Goal: Transaction & Acquisition: Obtain resource

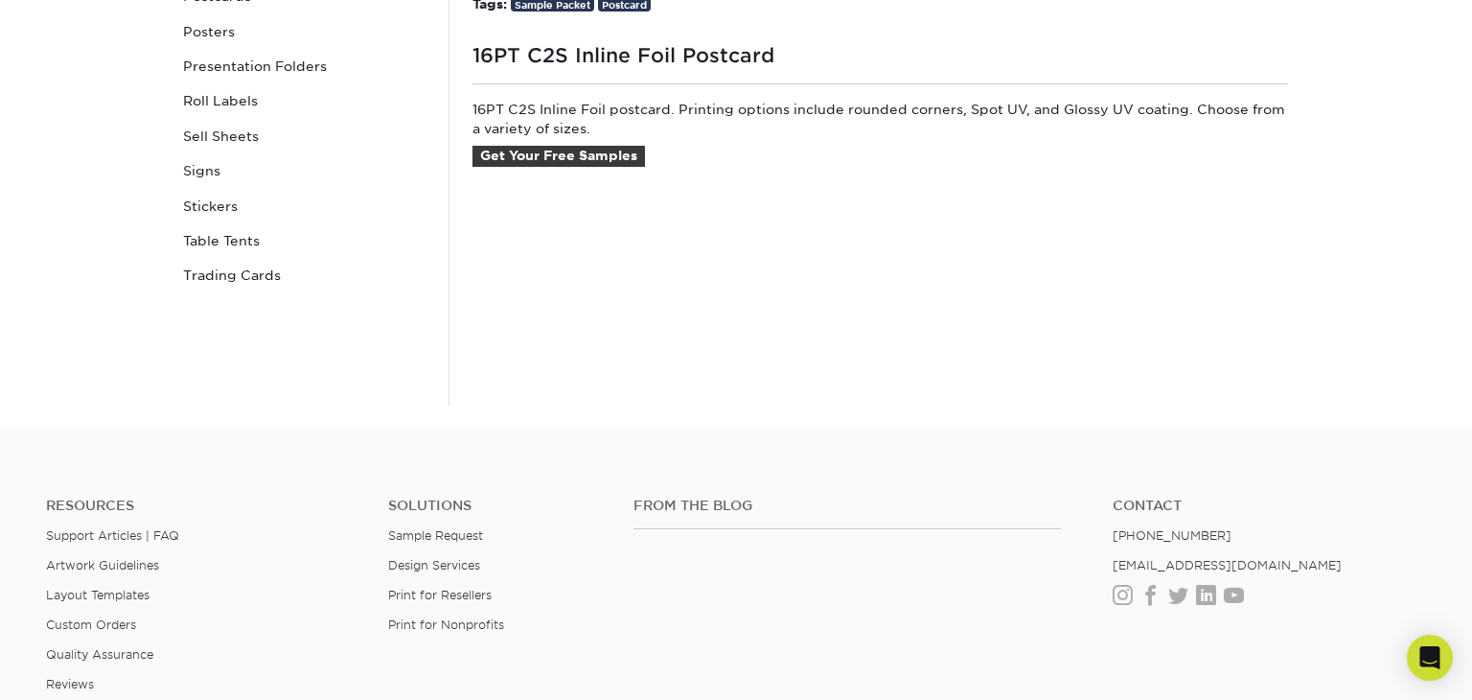
scroll to position [997, 0]
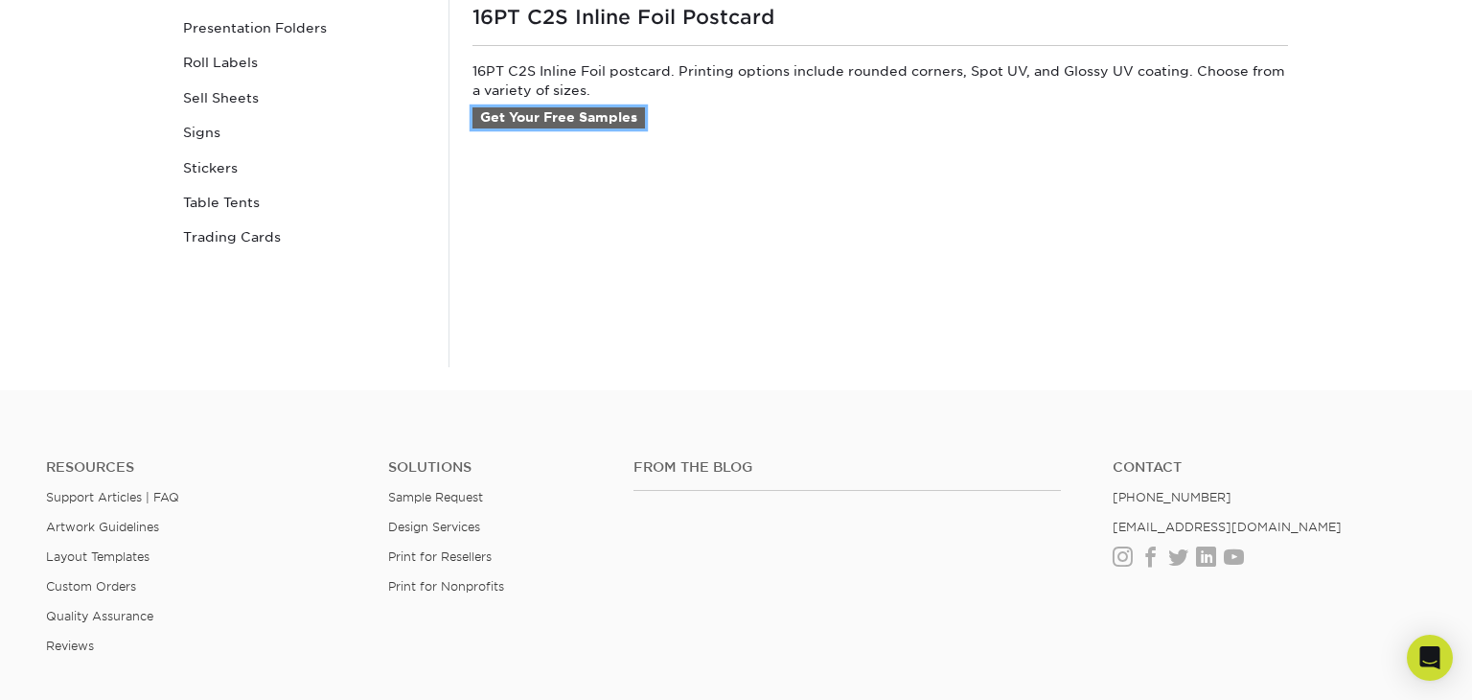
click at [597, 116] on link "Get Your Free Samples" at bounding box center [559, 117] width 173 height 21
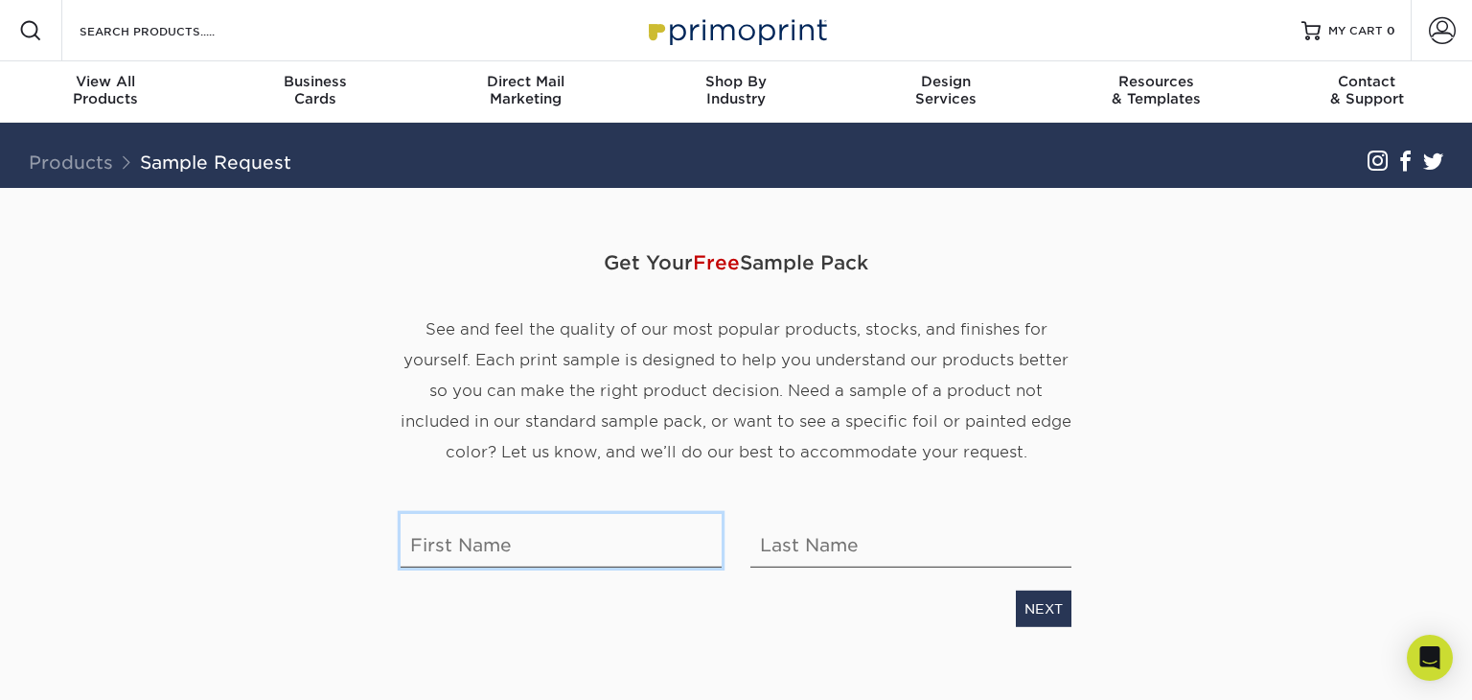
click at [497, 529] on input "text" at bounding box center [561, 541] width 321 height 54
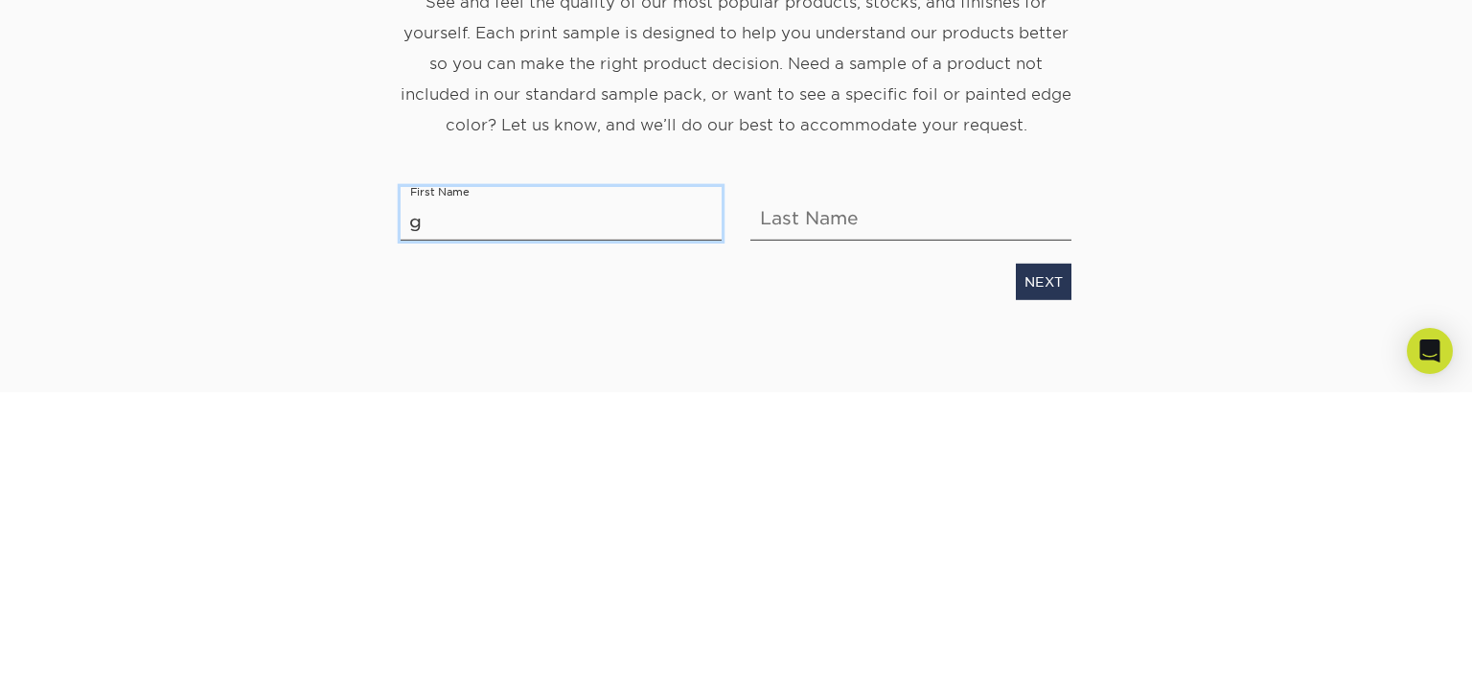
scroll to position [36, 0]
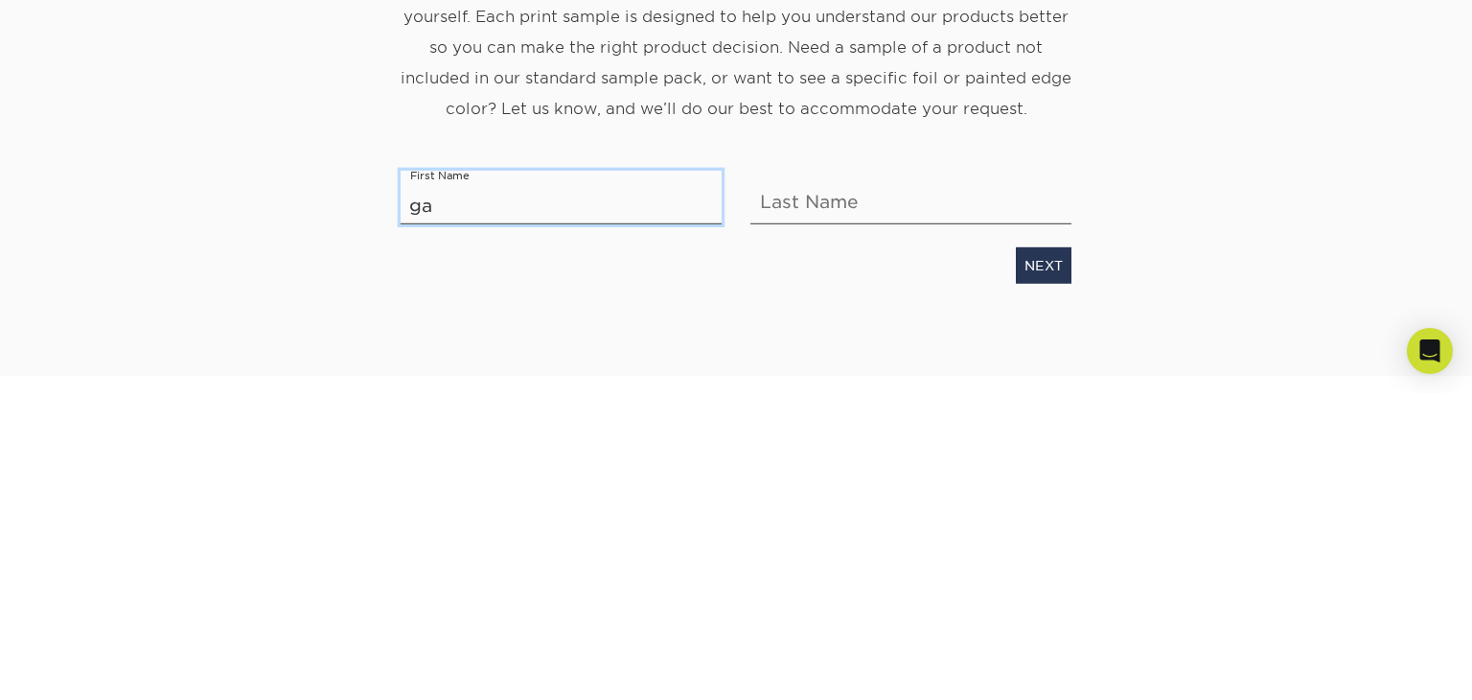
type input "g"
type input "spiderr"
click at [834, 515] on input "text" at bounding box center [910, 504] width 321 height 54
type input "honda"
click at [1037, 559] on link "NEXT" at bounding box center [1044, 572] width 56 height 36
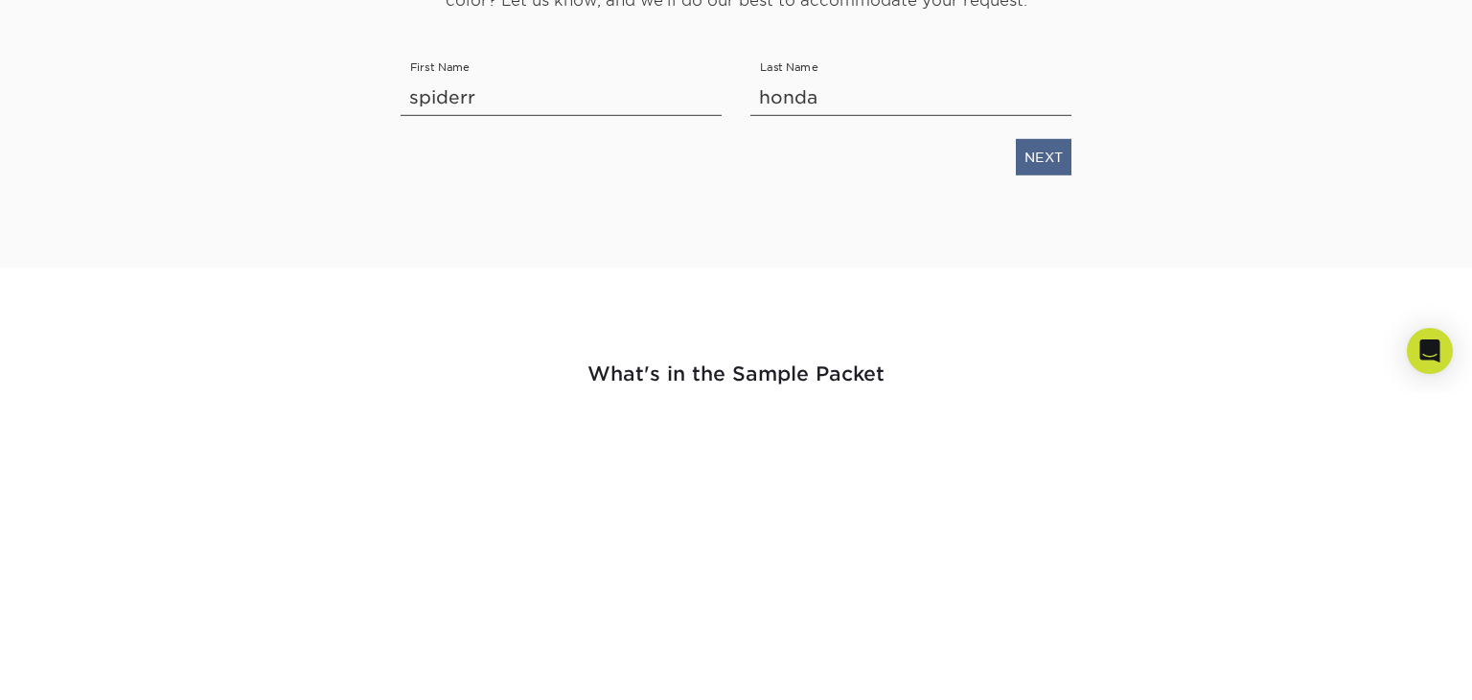
scroll to position [145, 0]
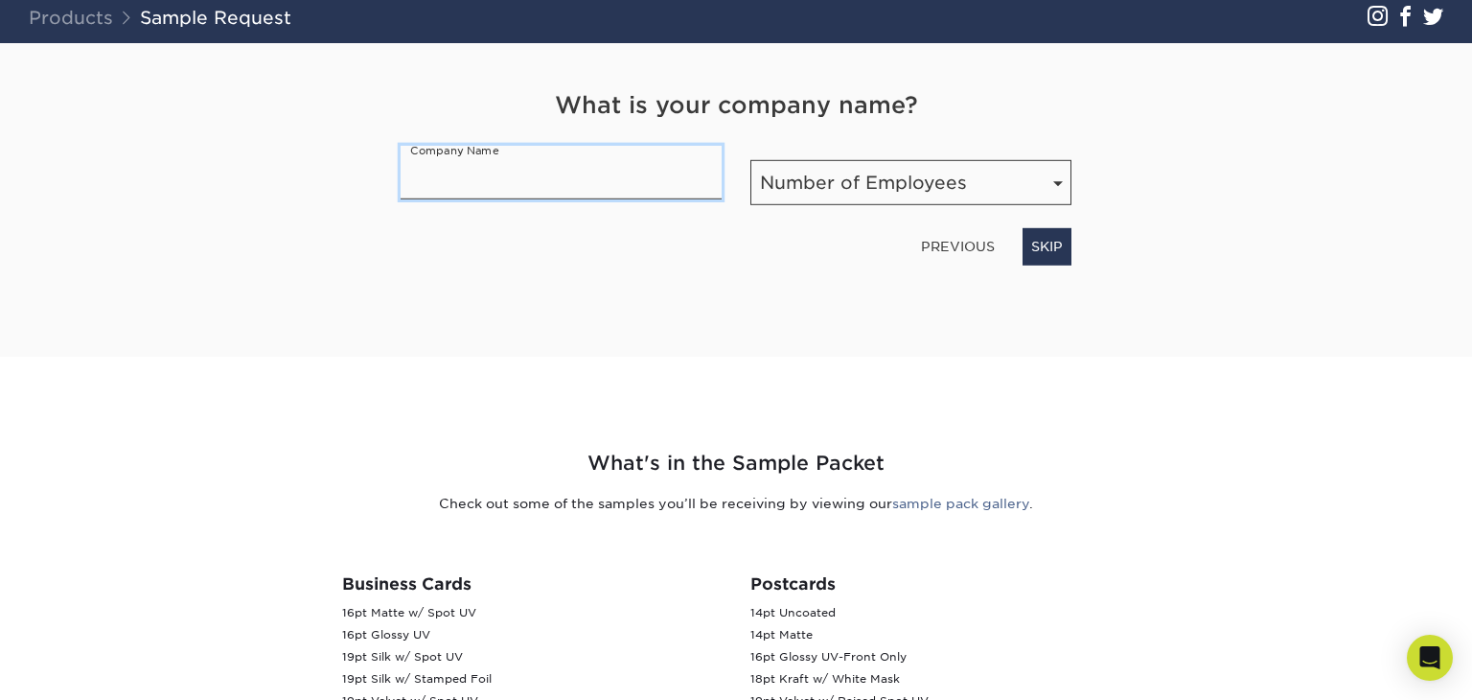
click at [434, 193] on input "text" at bounding box center [561, 173] width 321 height 54
type input "luciner"
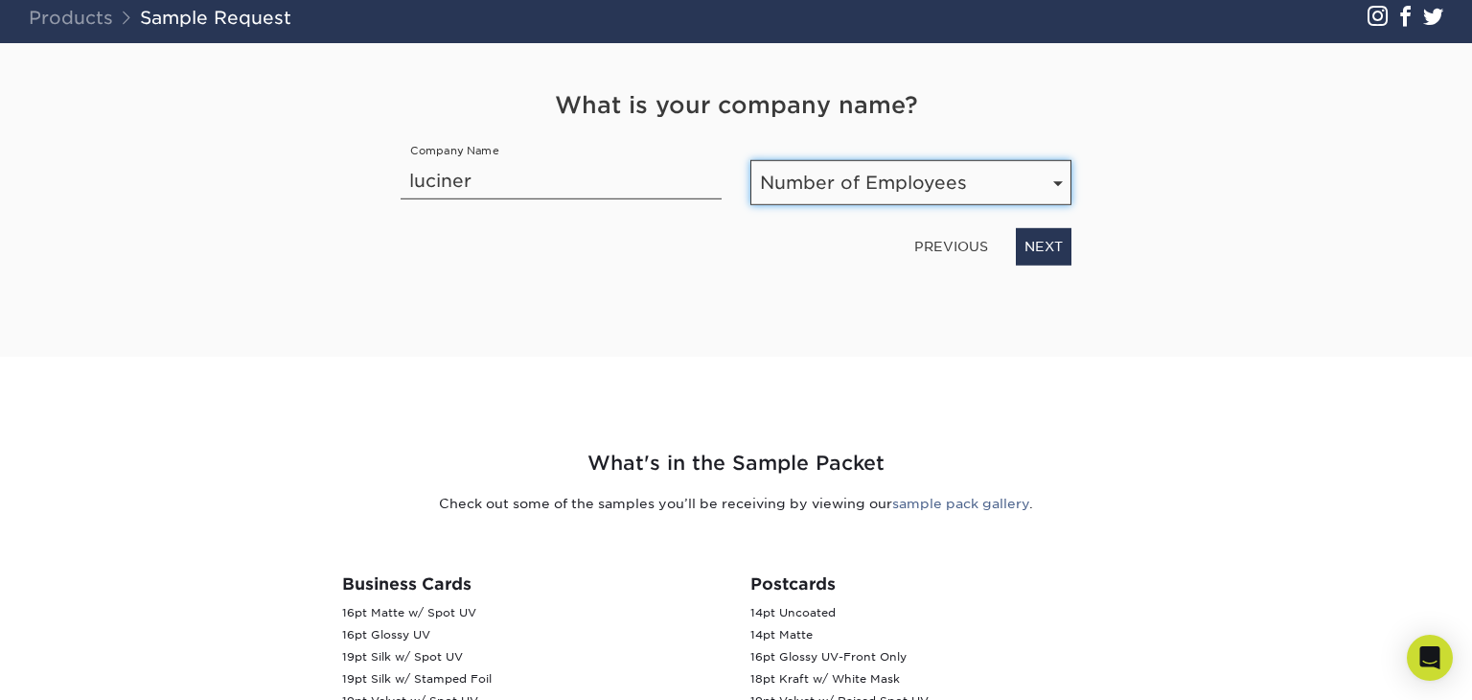
click at [985, 188] on select "Number of Employees Self-employed 1-10 employees 11-50 employees 51-200 employe…" at bounding box center [910, 182] width 321 height 45
select select "1-10"
click at [750, 160] on select "Number of Employees Self-employed 1-10 employees 11-50 employees 51-200 employe…" at bounding box center [910, 182] width 321 height 45
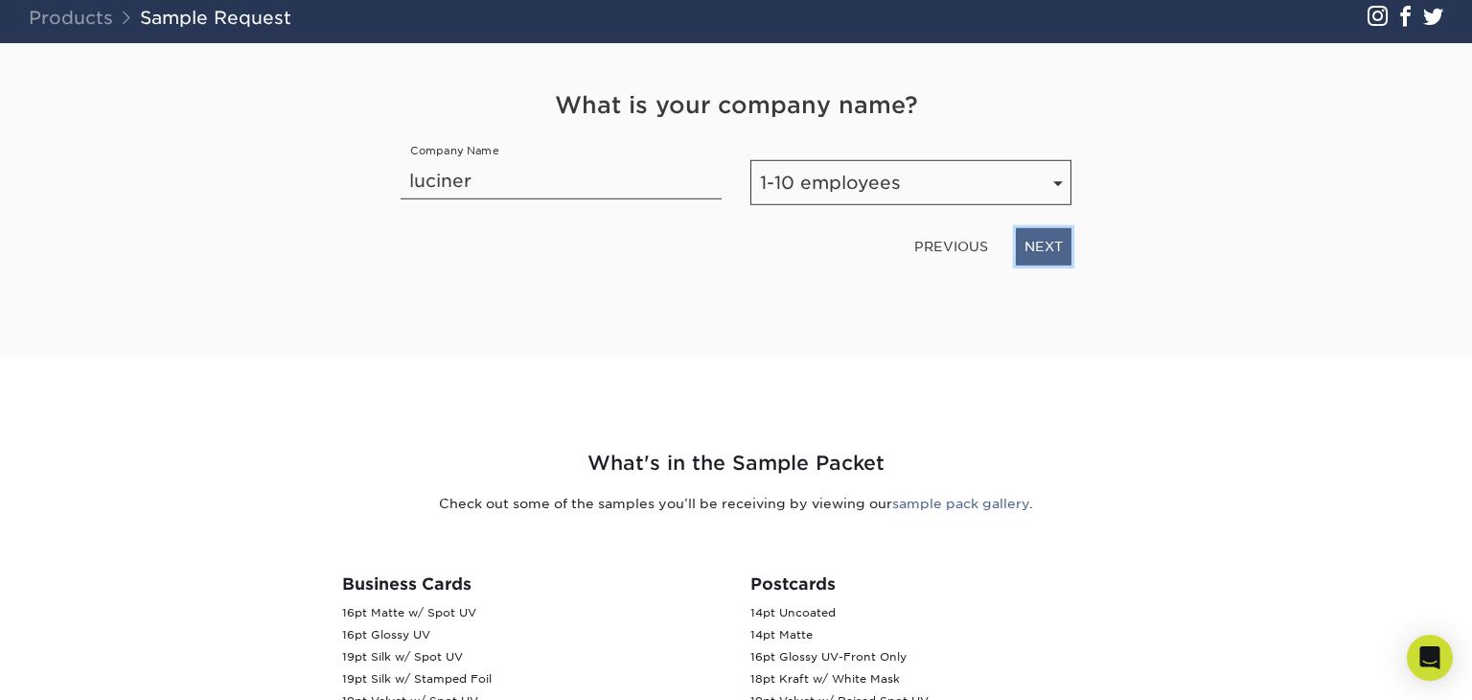
click at [1030, 252] on link "NEXT" at bounding box center [1044, 246] width 56 height 36
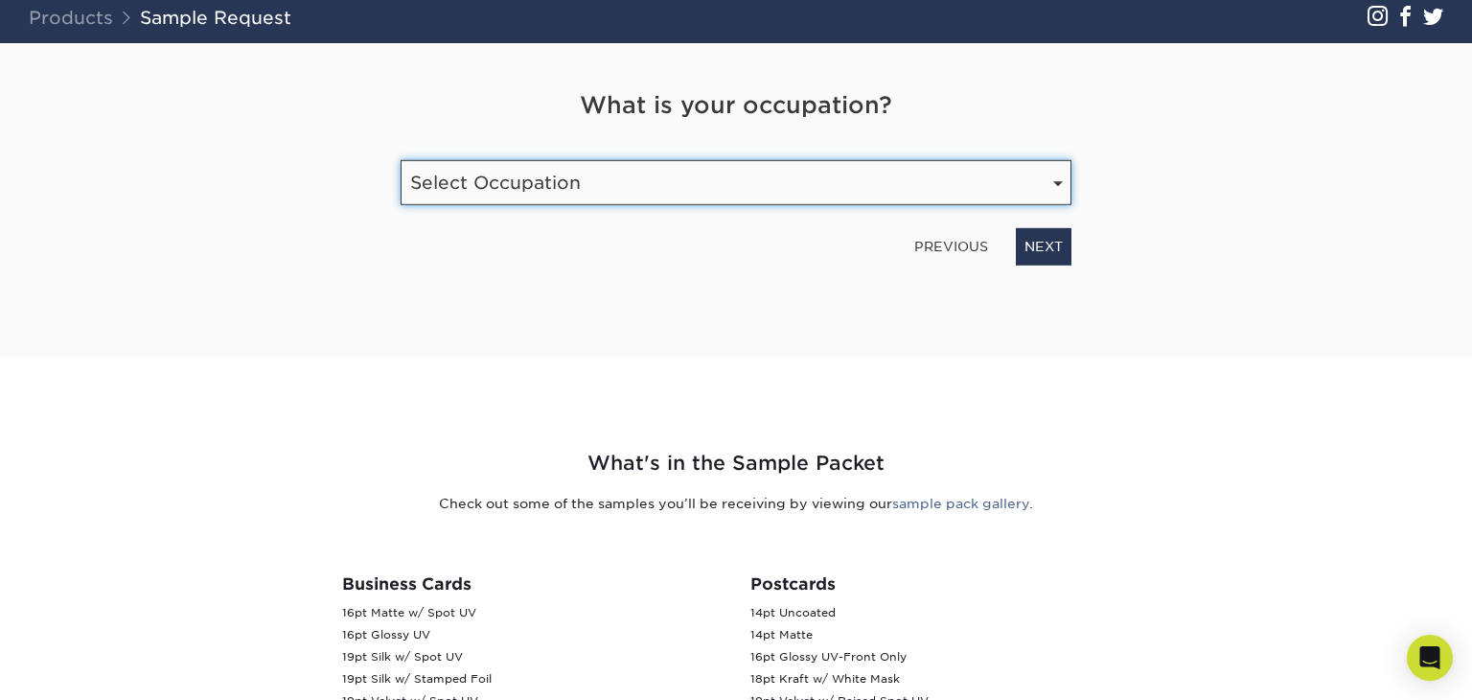
click at [822, 176] on select "Select Occupation Agency Automotive Blogger Cleaning Services Construction Educ…" at bounding box center [736, 182] width 671 height 45
select select "Agency"
click at [401, 160] on select "Select Occupation Agency Automotive Blogger Cleaning Services Construction Educ…" at bounding box center [736, 182] width 671 height 45
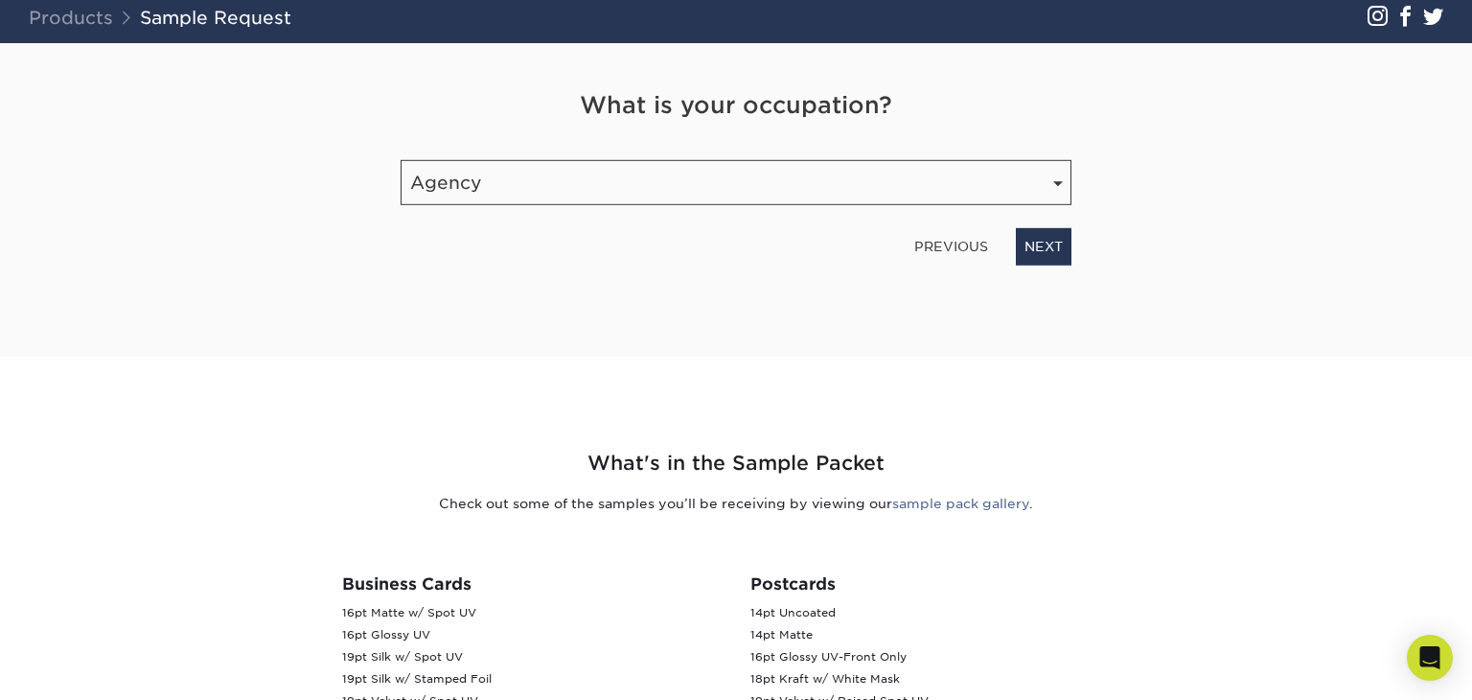
click at [1083, 238] on div "PREVIOUS NEXT" at bounding box center [736, 242] width 700 height 44
click at [1004, 264] on div "PREVIOUS NEXT" at bounding box center [736, 242] width 700 height 44
click at [1037, 247] on link "NEXT" at bounding box center [1044, 246] width 56 height 36
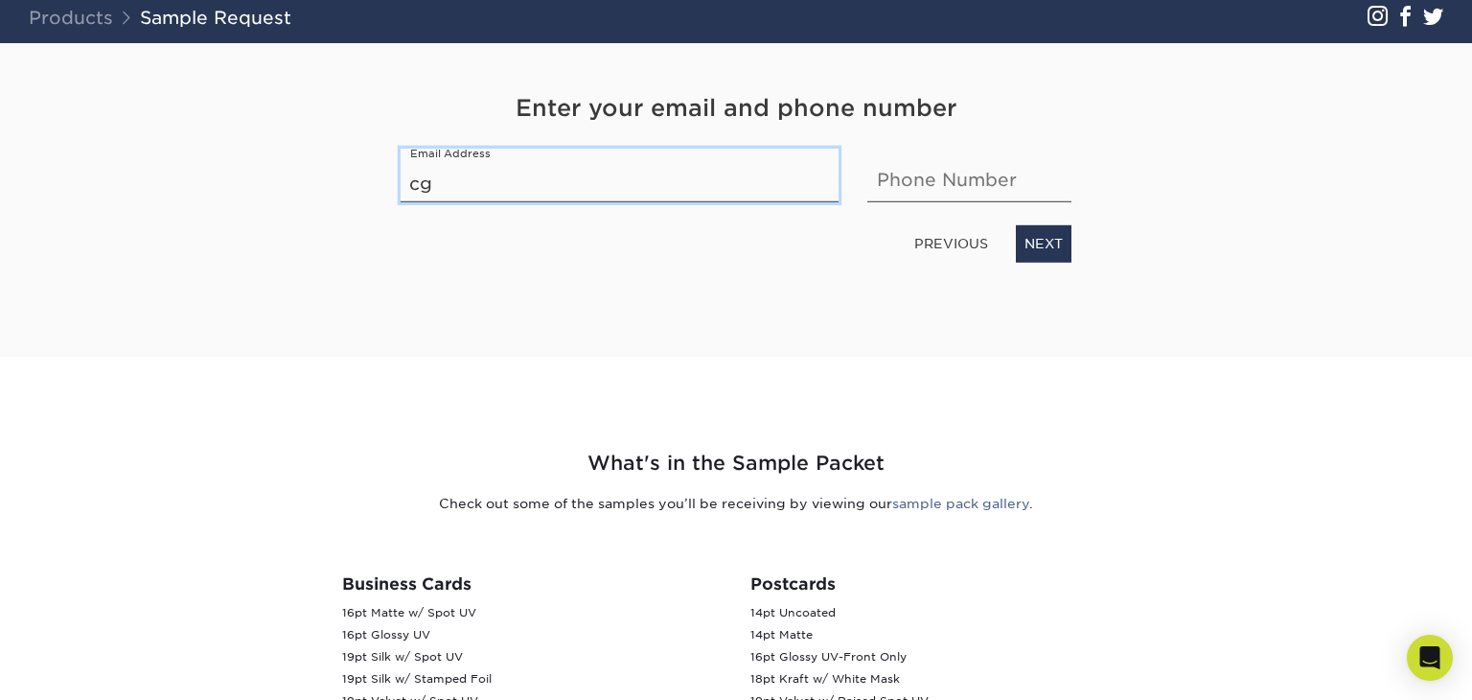
type input "c"
type input "pgagehaiden@gmail.com"
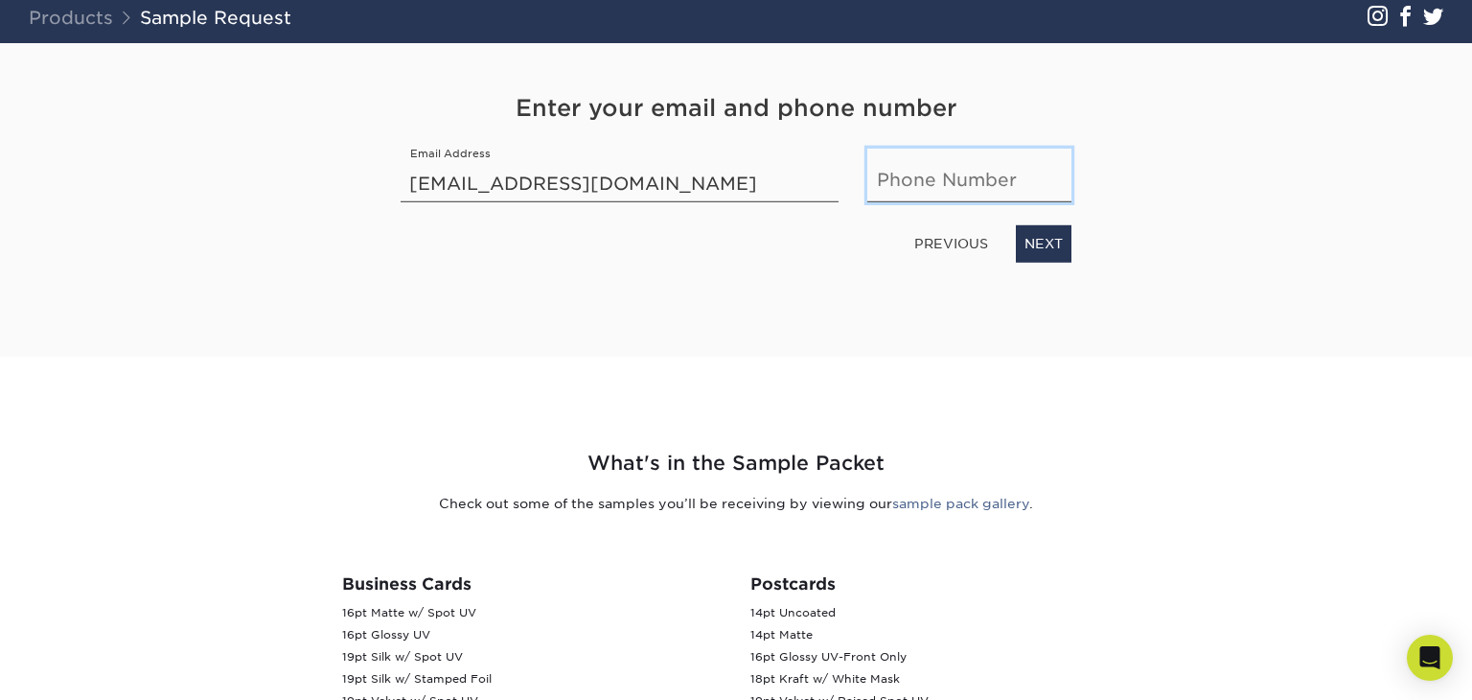
click at [902, 195] on input "text" at bounding box center [969, 176] width 204 height 54
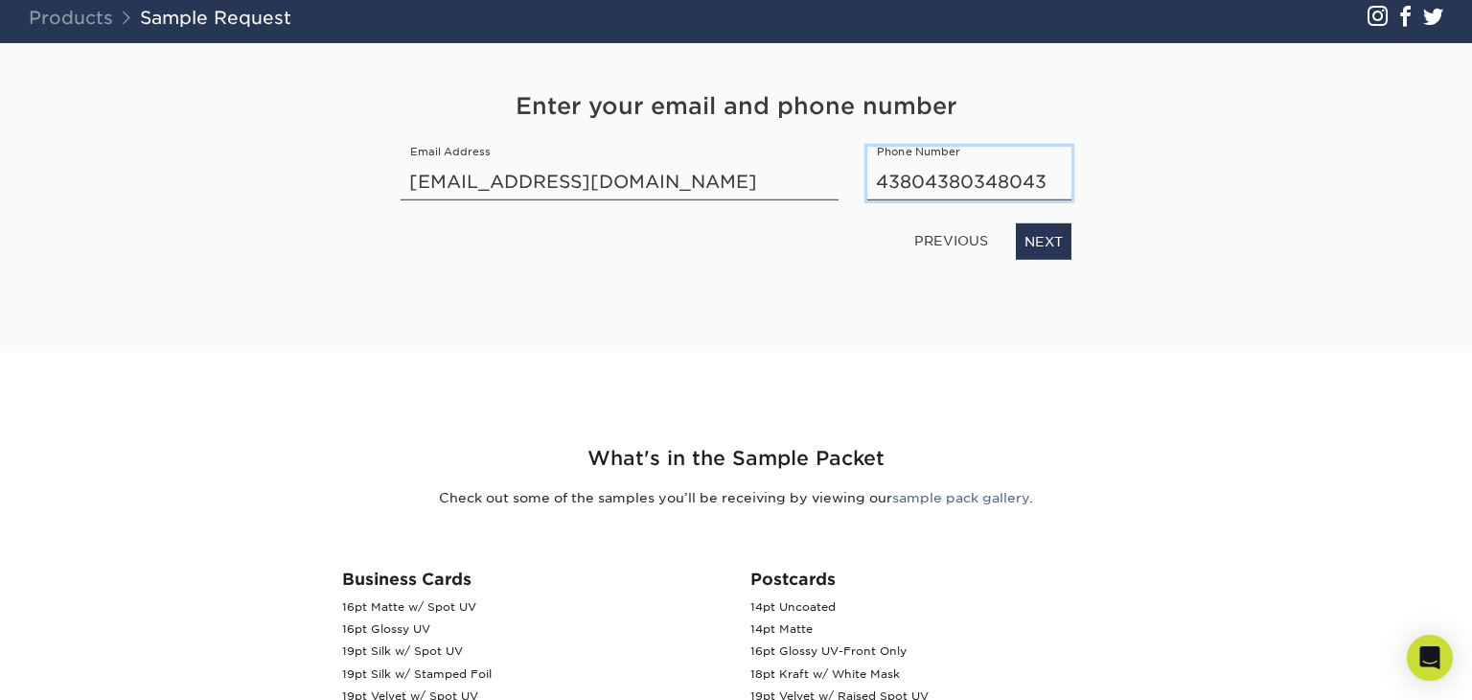
type input "438043803480438"
click at [1027, 225] on link "NEXT" at bounding box center [1044, 241] width 56 height 36
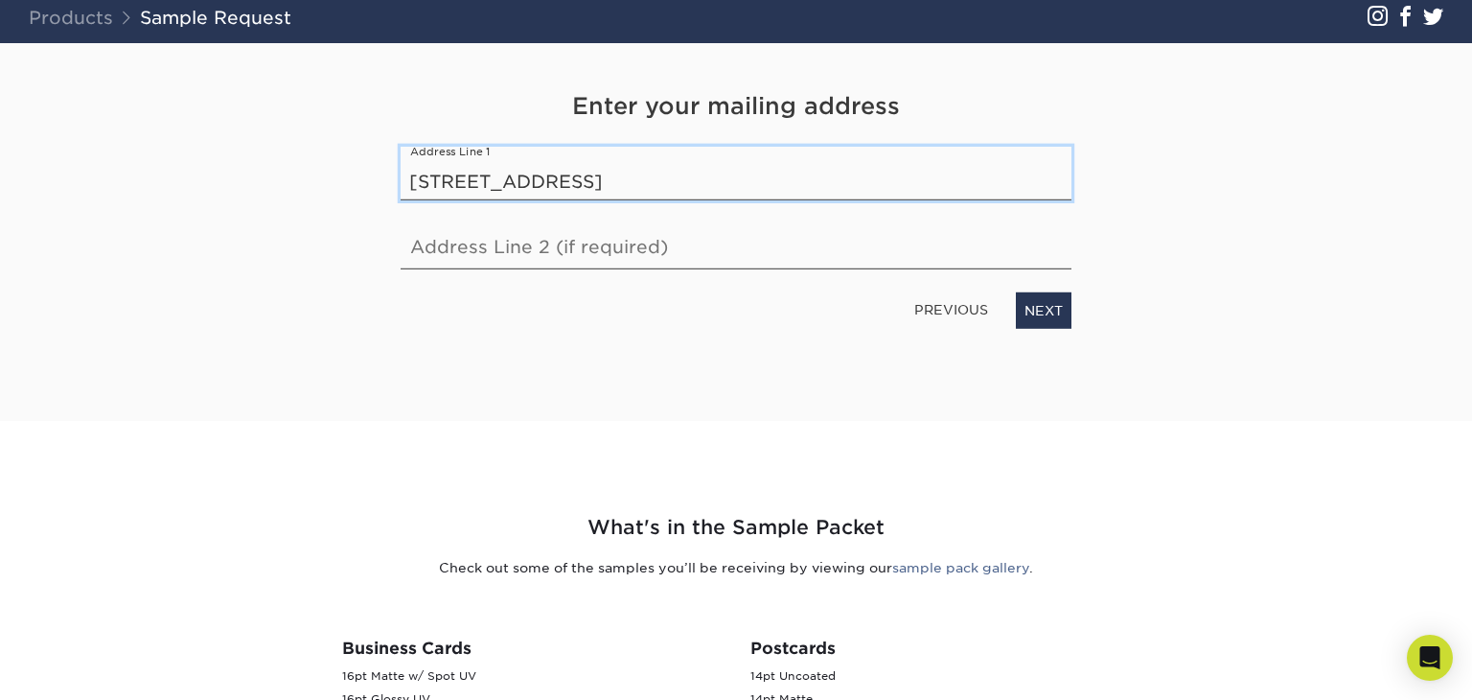
type input "7807 38th Ct e"
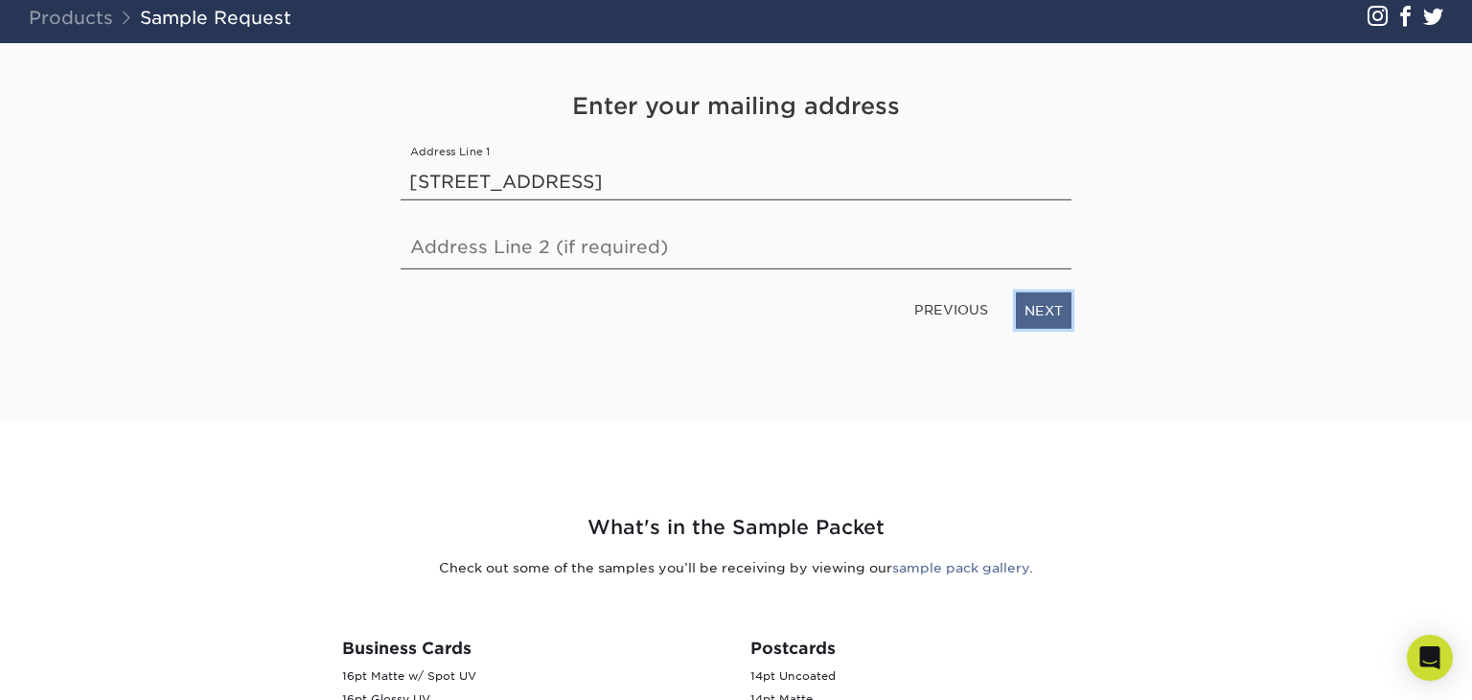
click at [1032, 324] on link "NEXT" at bounding box center [1044, 310] width 56 height 36
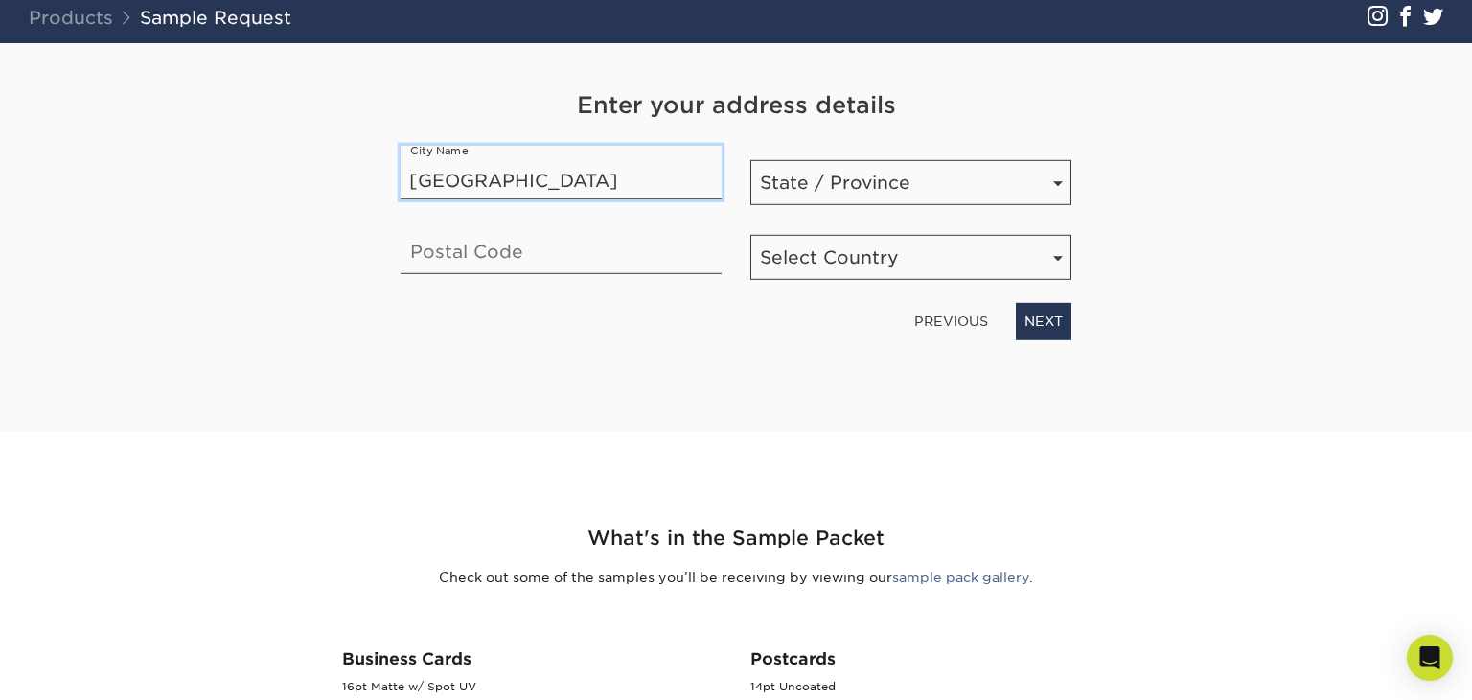
type input "sarasota"
click at [649, 253] on input "text" at bounding box center [561, 247] width 321 height 54
type input "34243"
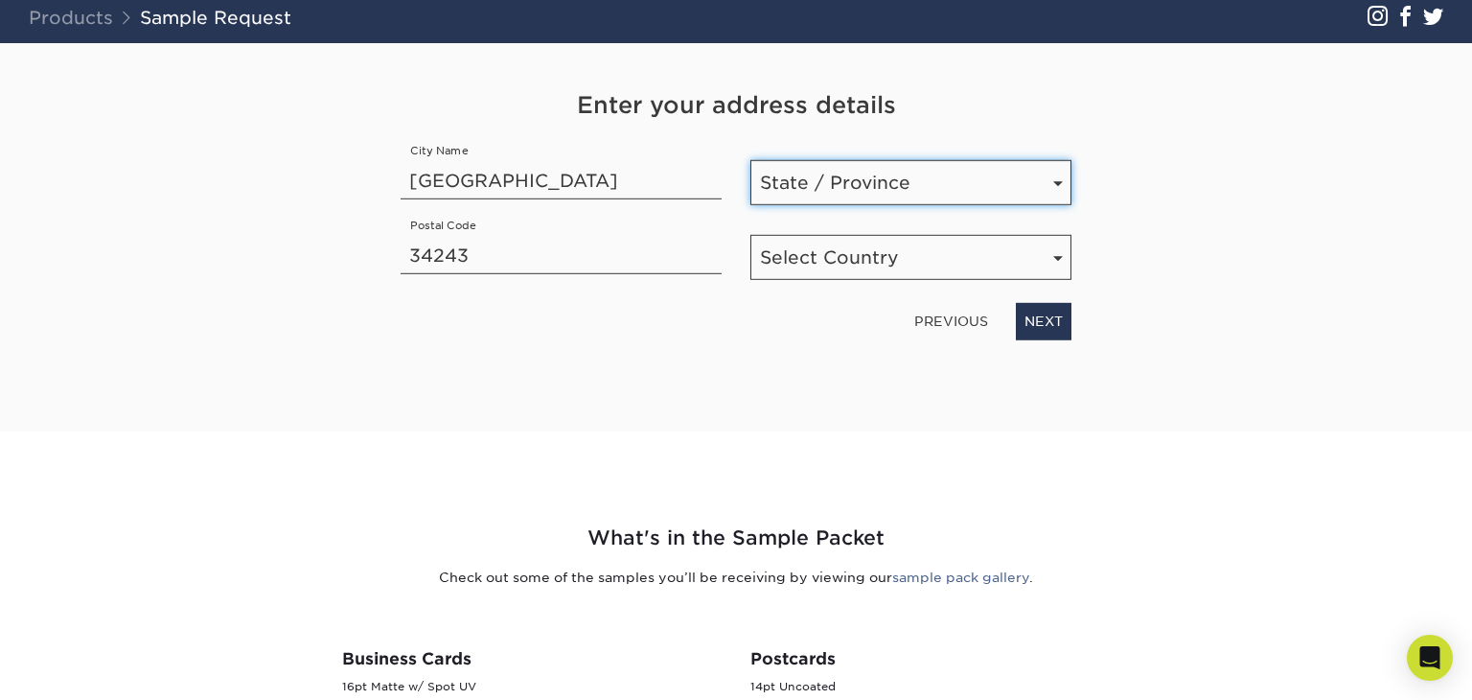
click at [852, 181] on select "State / Province Alabama Alaska Arizona Arkansas California Colorado Connecticu…" at bounding box center [910, 182] width 321 height 45
select select "FL"
click at [750, 160] on select "State / Province Alabama Alaska Arizona Arkansas California Colorado Connecticu…" at bounding box center [910, 182] width 321 height 45
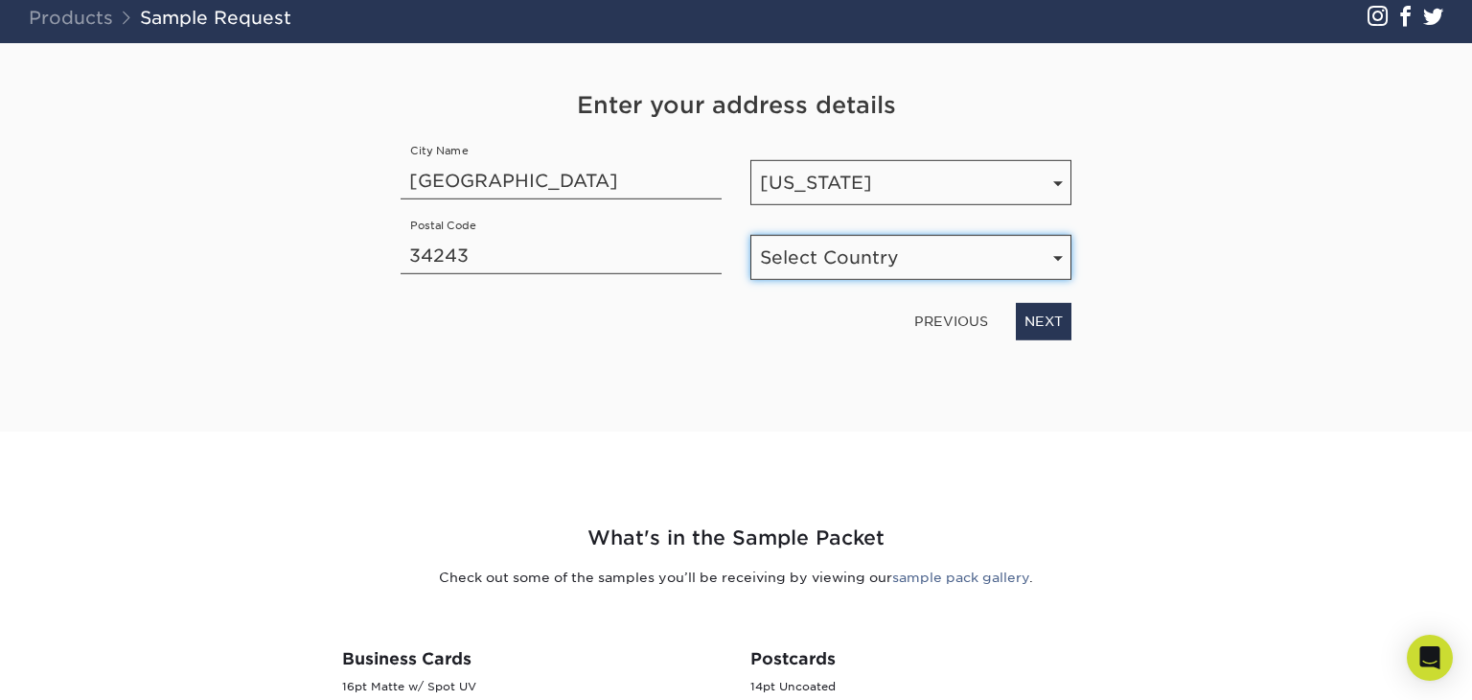
click at [900, 243] on select "Select Country United States Canada" at bounding box center [910, 257] width 321 height 45
select select "US"
click at [750, 235] on select "Select Country United States Canada" at bounding box center [910, 257] width 321 height 45
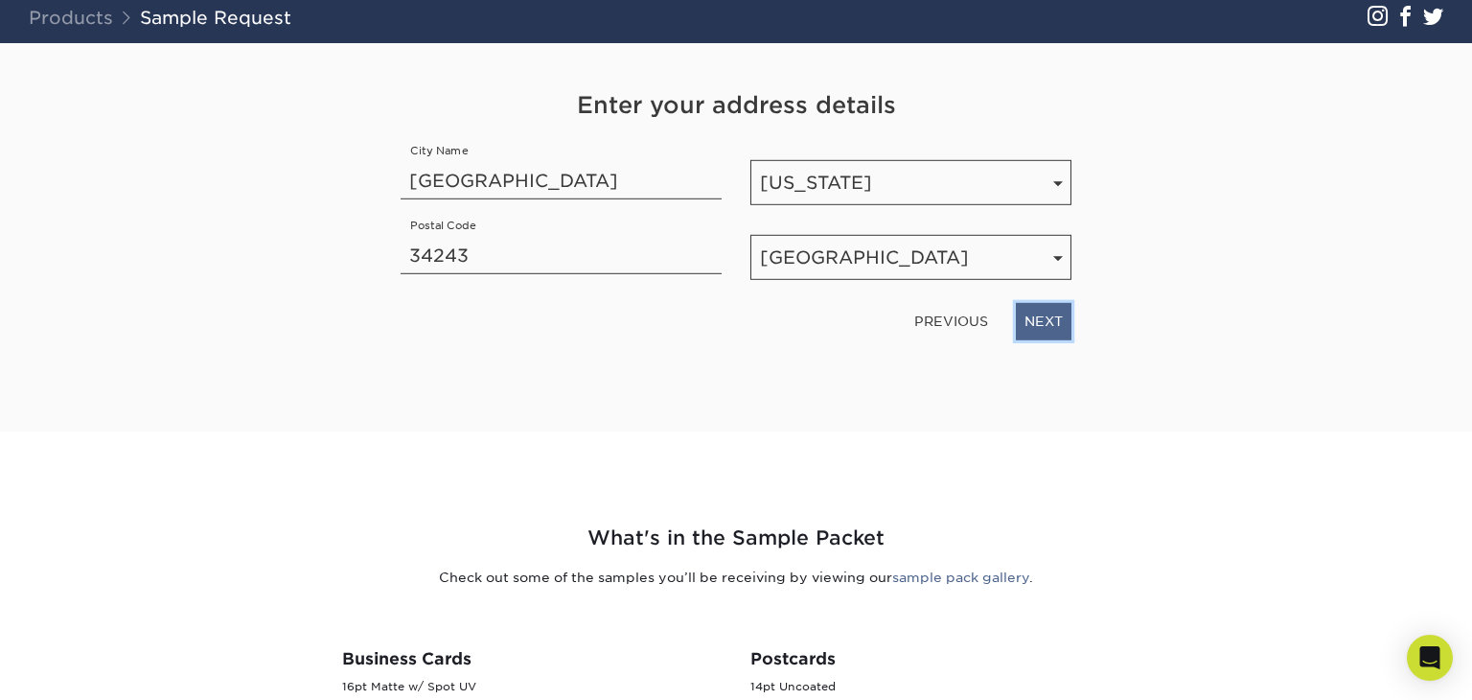
click at [1049, 317] on link "NEXT" at bounding box center [1044, 321] width 56 height 36
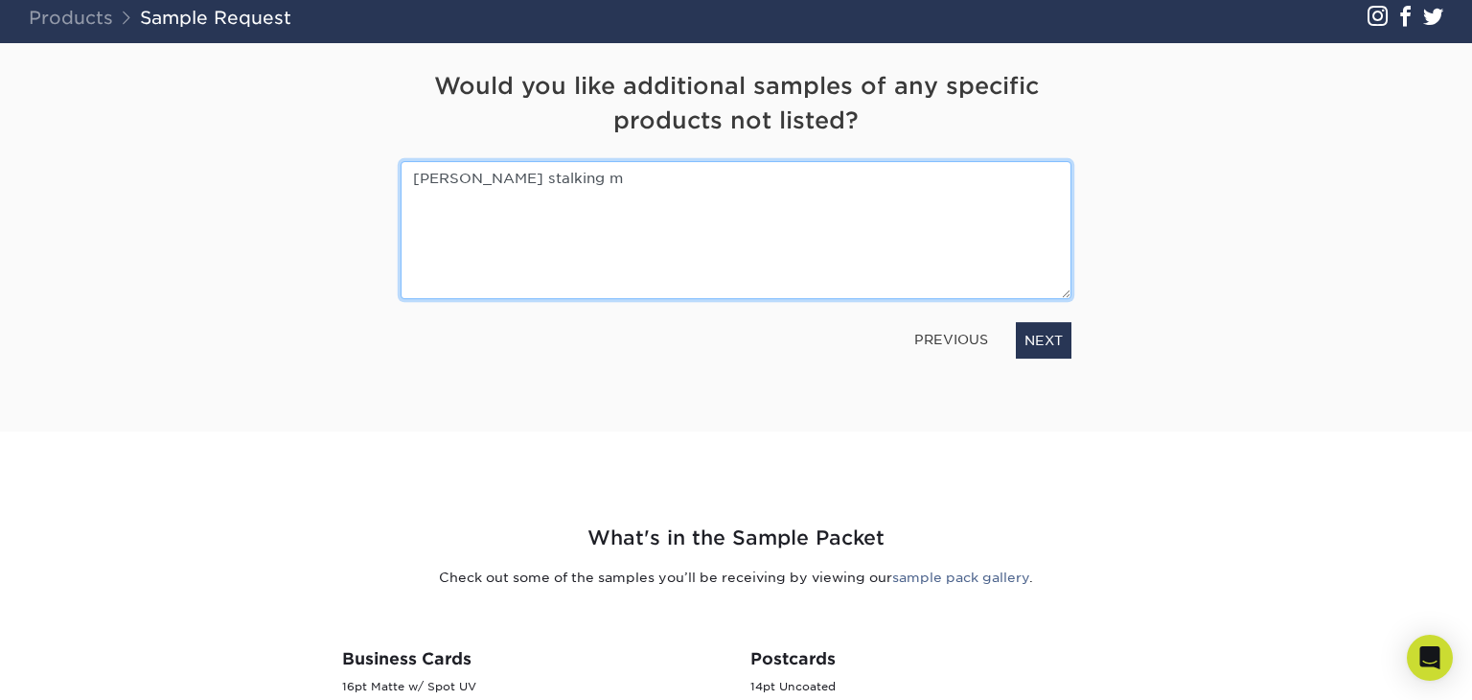
type textarea "mike bayne stalking me"
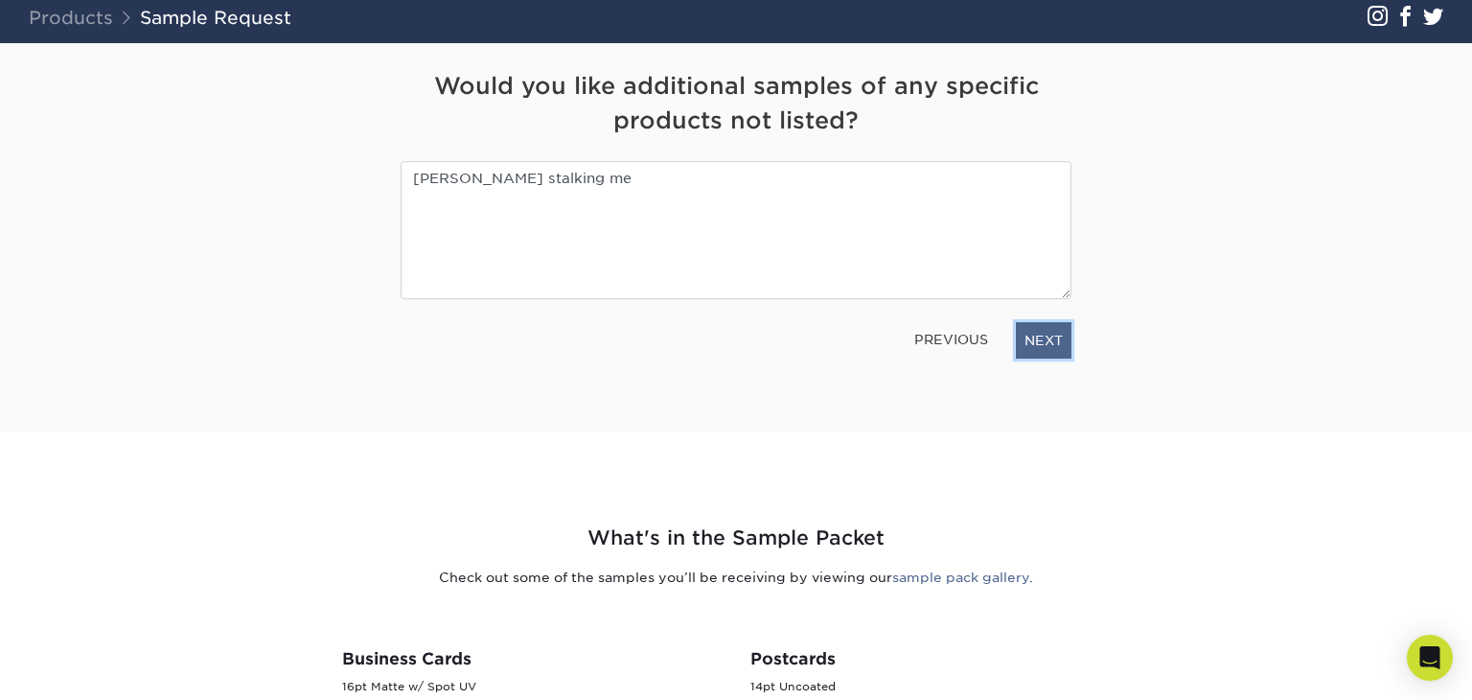
click at [1041, 322] on link "NEXT" at bounding box center [1044, 340] width 56 height 36
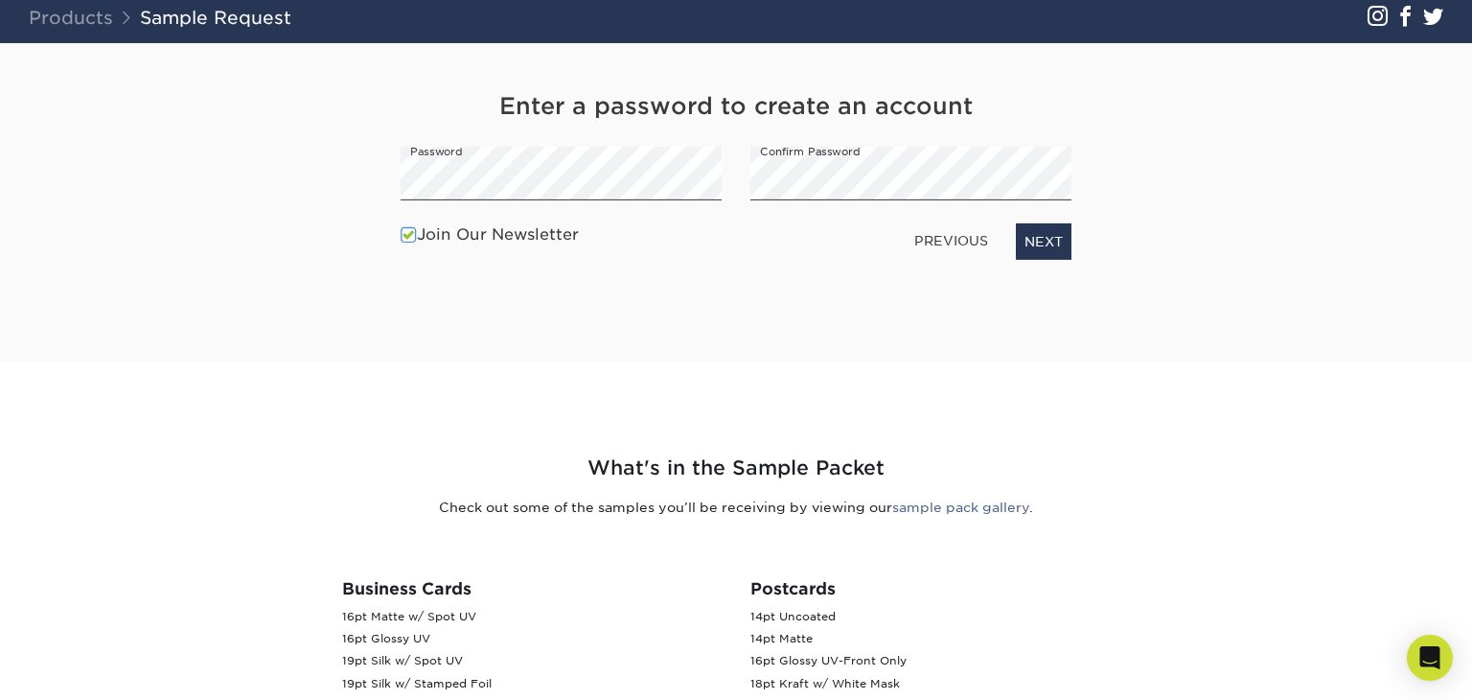
click at [874, 202] on div "Enter a password to create an account Password Confirm Password Join Our Newsle…" at bounding box center [736, 179] width 700 height 180
click at [1029, 245] on link "NEXT" at bounding box center [1044, 241] width 56 height 36
click at [1039, 243] on link "NEXT" at bounding box center [1044, 241] width 56 height 36
click at [1027, 239] on link "NEXT" at bounding box center [1044, 241] width 56 height 36
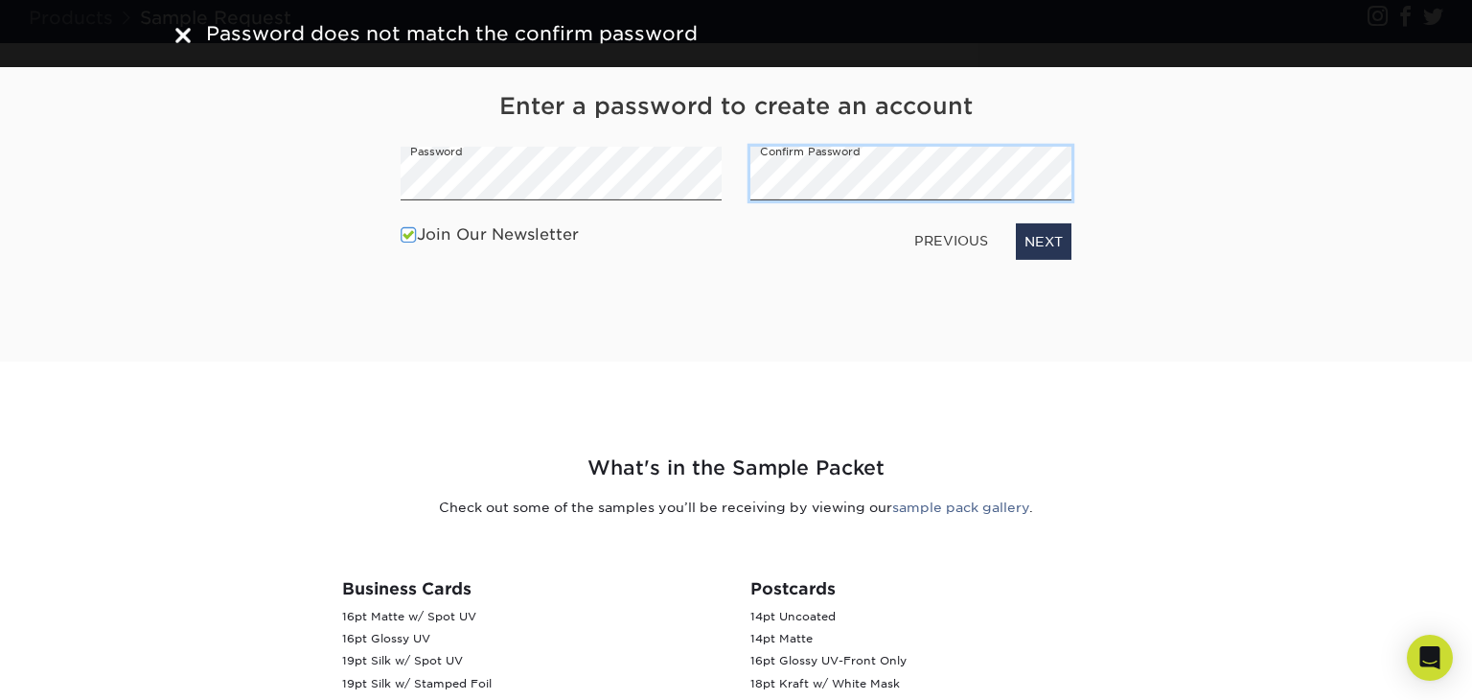
click at [446, 146] on div "Enter a password to create an account Password Confirm Password Join Our Newsle…" at bounding box center [736, 179] width 700 height 180
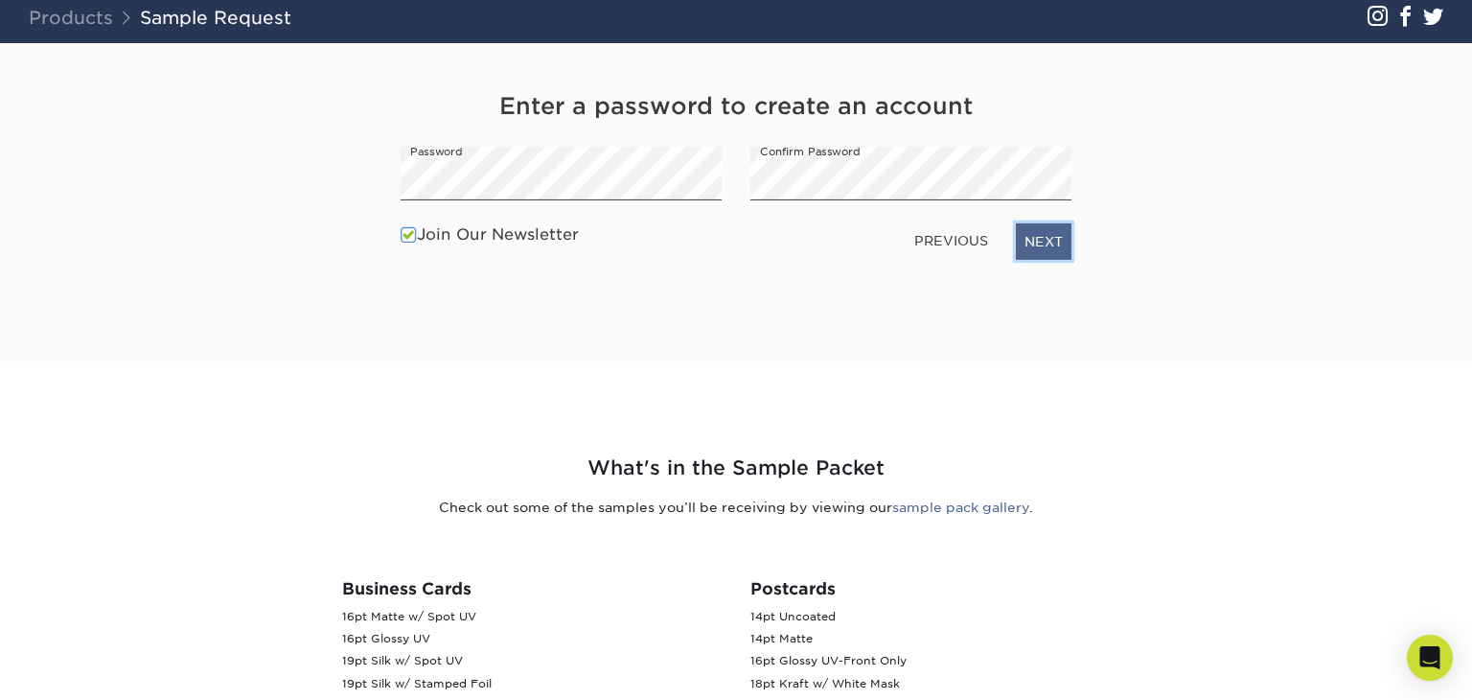
click at [1032, 242] on link "NEXT" at bounding box center [1044, 241] width 56 height 36
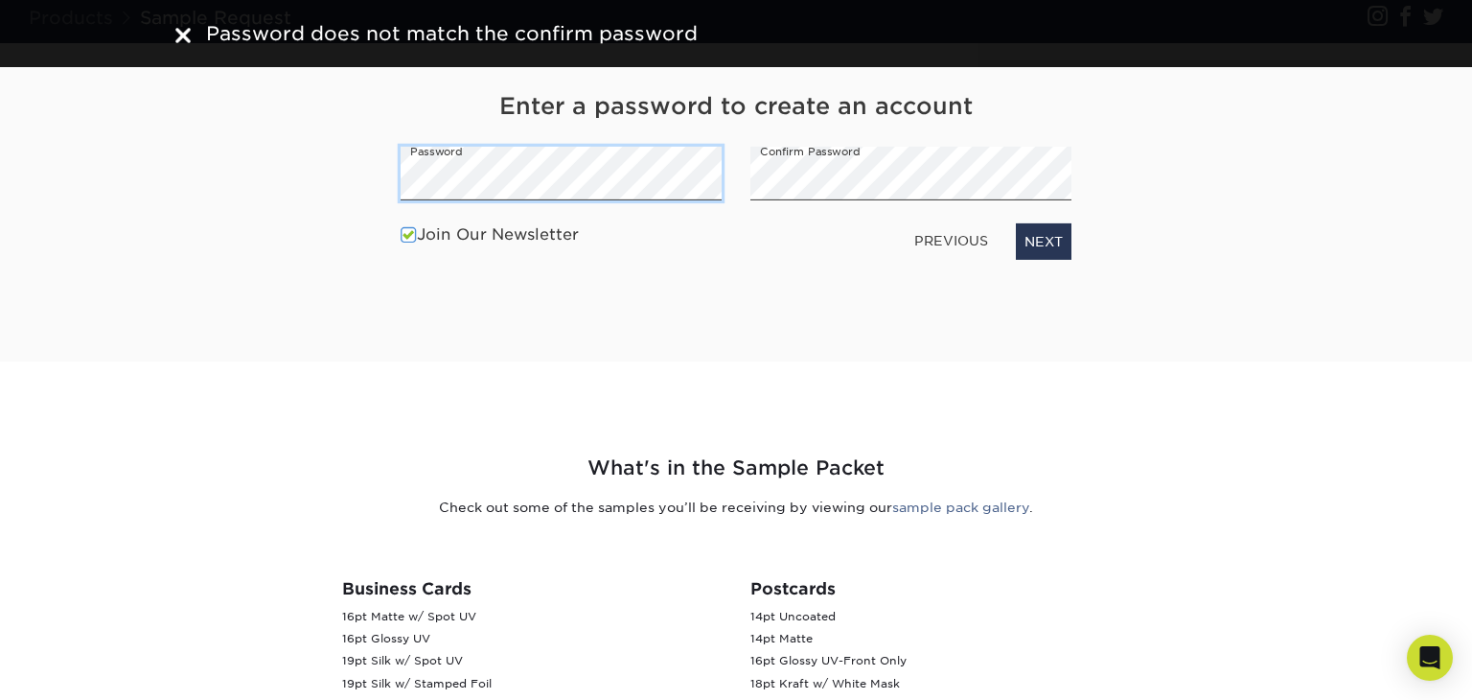
click at [249, 161] on div "Get Your Free Sample Pack See and feel the quality of our most popular products…" at bounding box center [735, 202] width 1121 height 318
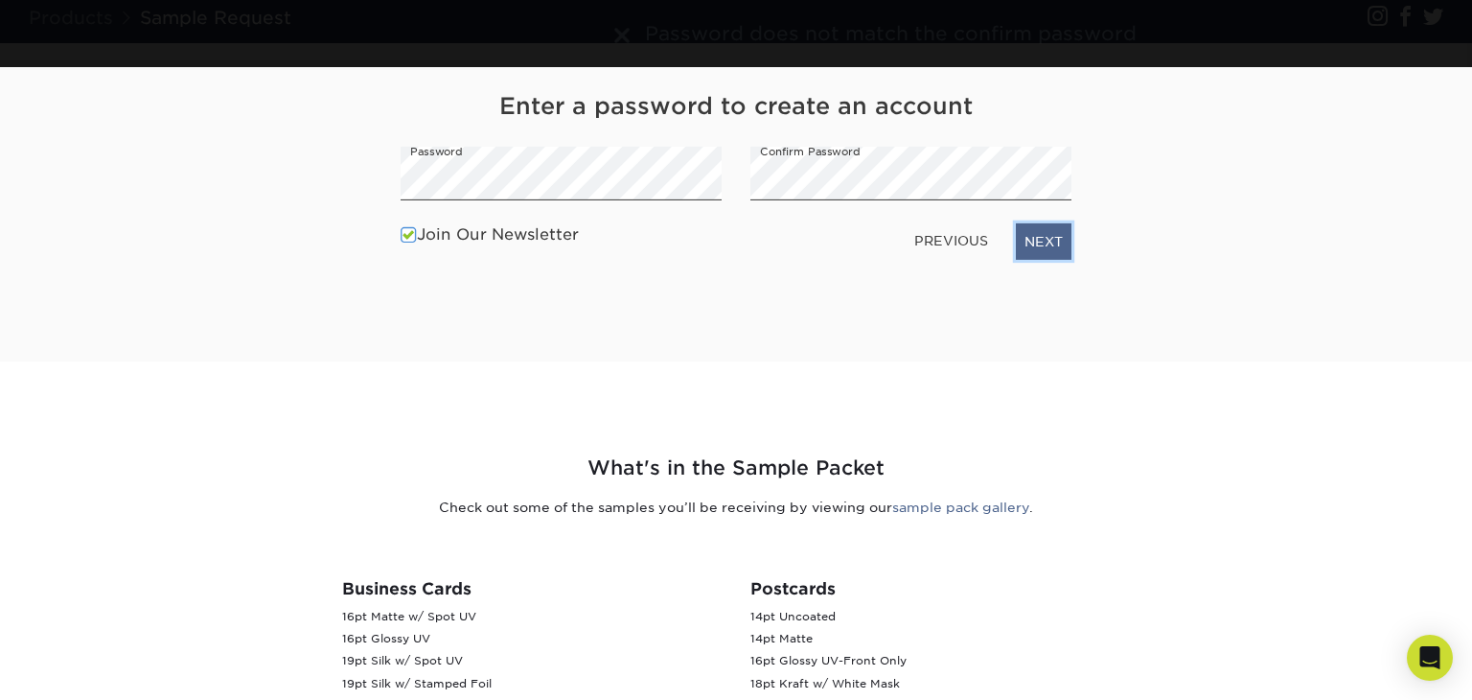
click at [1037, 251] on link "NEXT" at bounding box center [1044, 241] width 56 height 36
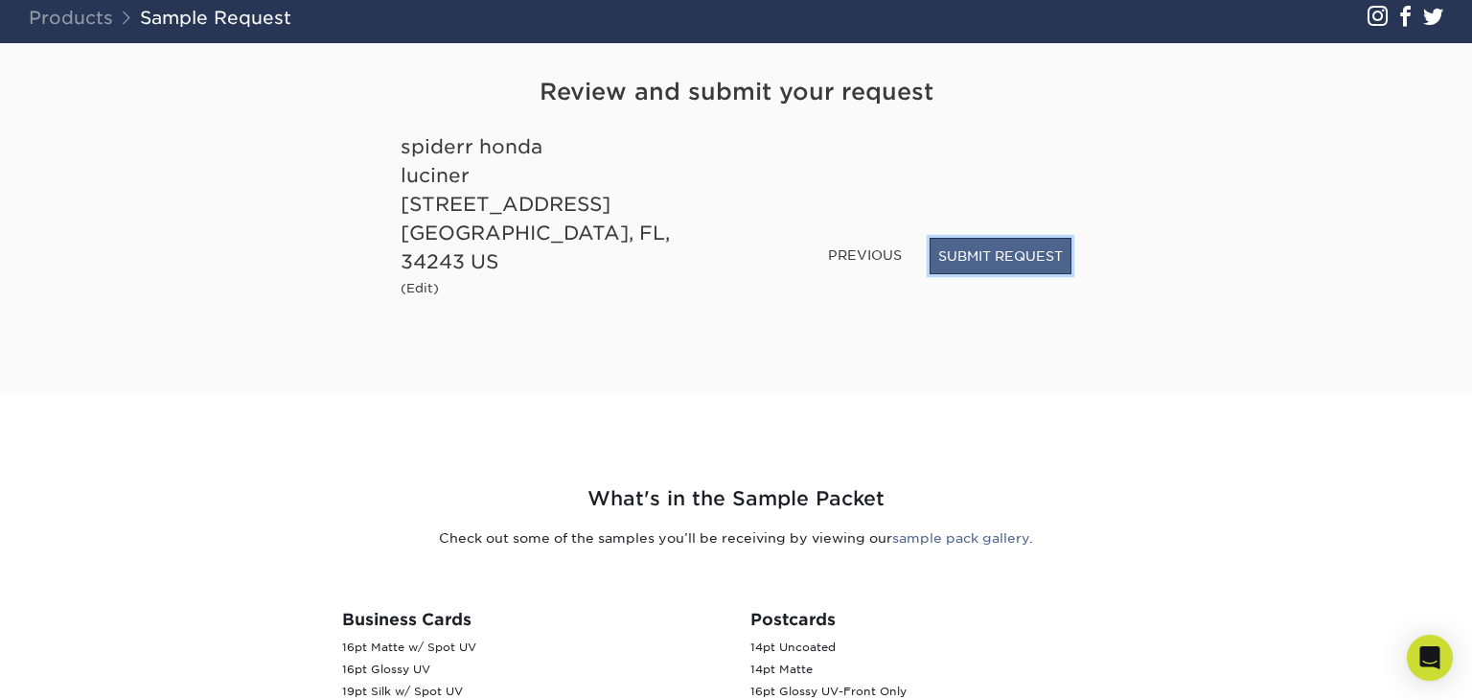
click at [990, 271] on button "SUBMIT REQUEST" at bounding box center [1001, 256] width 142 height 36
